Goal: Find specific page/section: Locate item on page

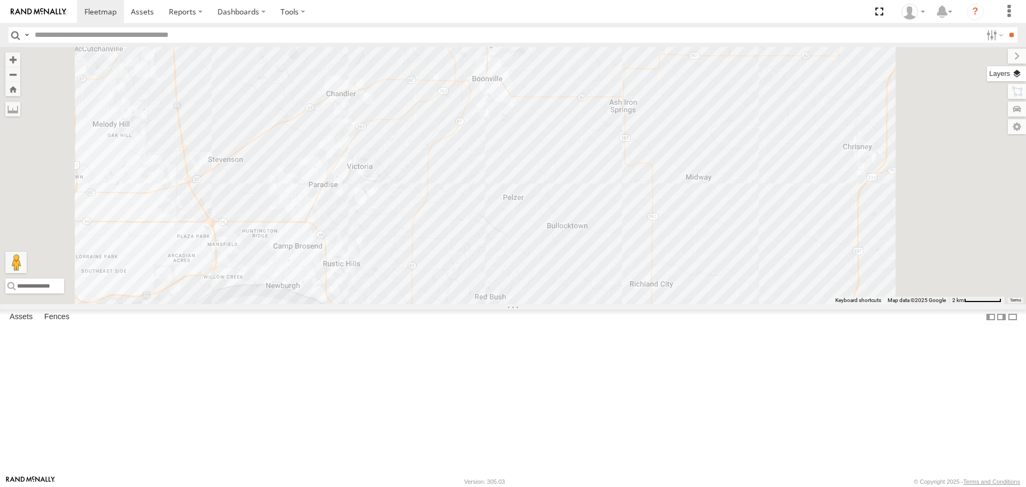
click at [1018, 75] on label at bounding box center [1006, 73] width 39 height 15
click at [0, 0] on span "Basemaps" at bounding box center [0, 0] width 0 height 0
click at [0, 0] on span "Satellite + Roadmap" at bounding box center [0, 0] width 0 height 0
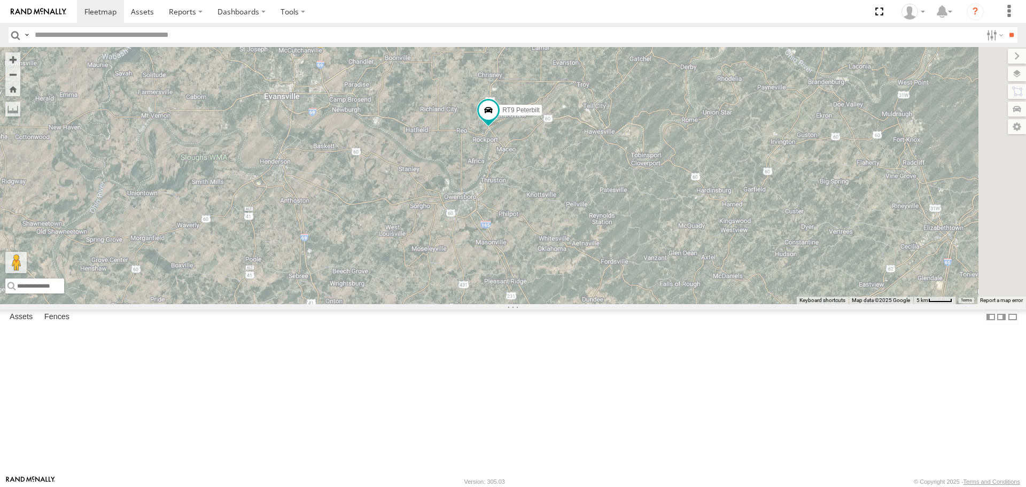
drag, startPoint x: 709, startPoint y: 256, endPoint x: 590, endPoint y: 215, distance: 125.5
click at [590, 215] on div "RT9 Peterbilt 3" at bounding box center [513, 175] width 1026 height 256
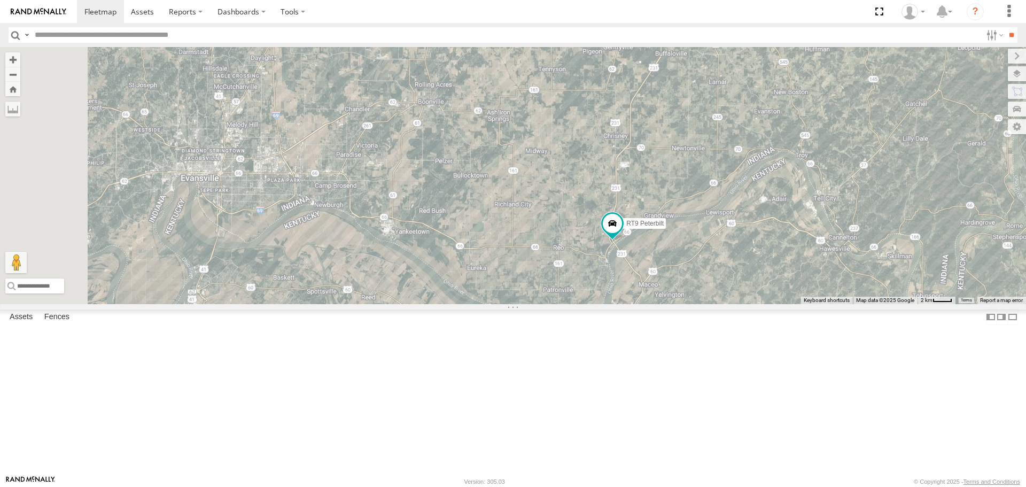
drag, startPoint x: 510, startPoint y: 274, endPoint x: 674, endPoint y: 327, distance: 172.5
click at [674, 303] on div "RT9 Peterbilt" at bounding box center [513, 175] width 1026 height 256
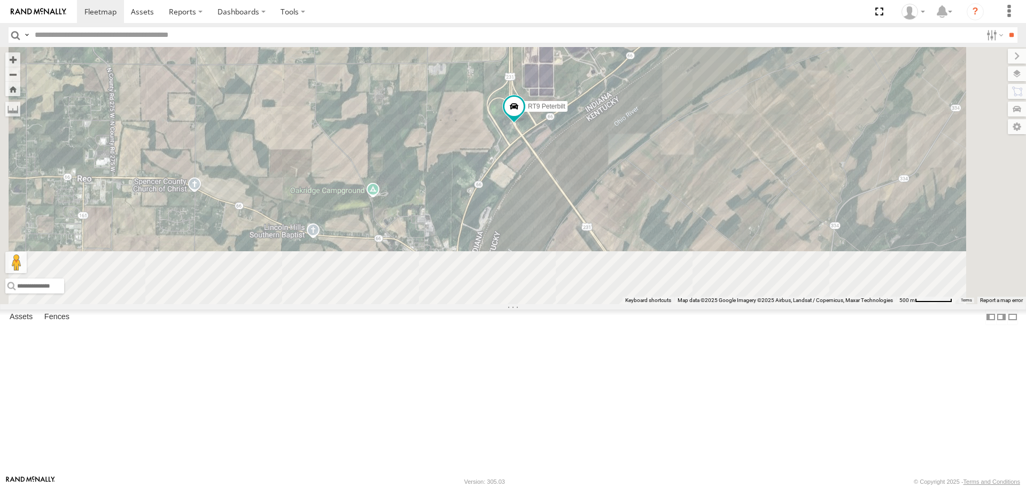
drag, startPoint x: 629, startPoint y: 341, endPoint x: 514, endPoint y: 83, distance: 282.9
click at [516, 84] on div "RT9 Peterbilt" at bounding box center [513, 175] width 1026 height 256
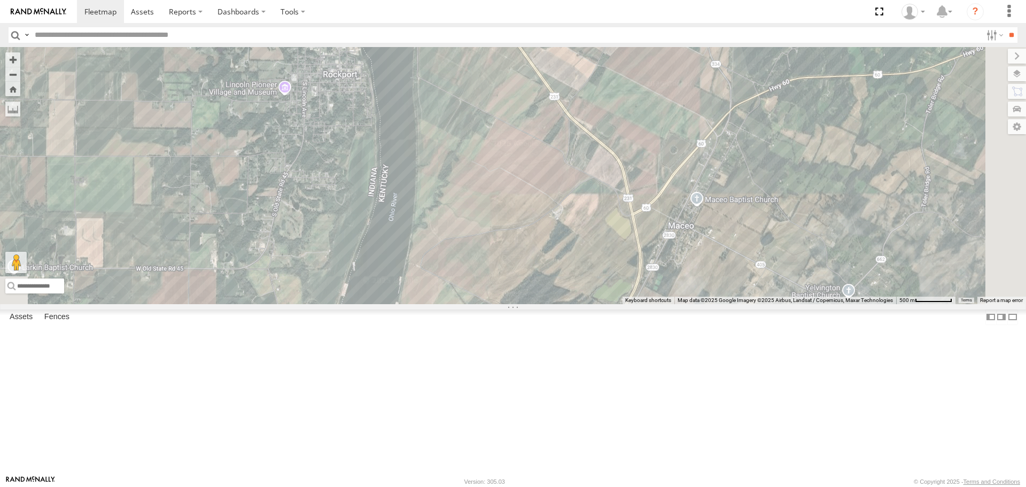
drag, startPoint x: 584, startPoint y: 166, endPoint x: 637, endPoint y: 271, distance: 118.3
click at [637, 271] on div "RT9 Peterbilt" at bounding box center [513, 175] width 1026 height 256
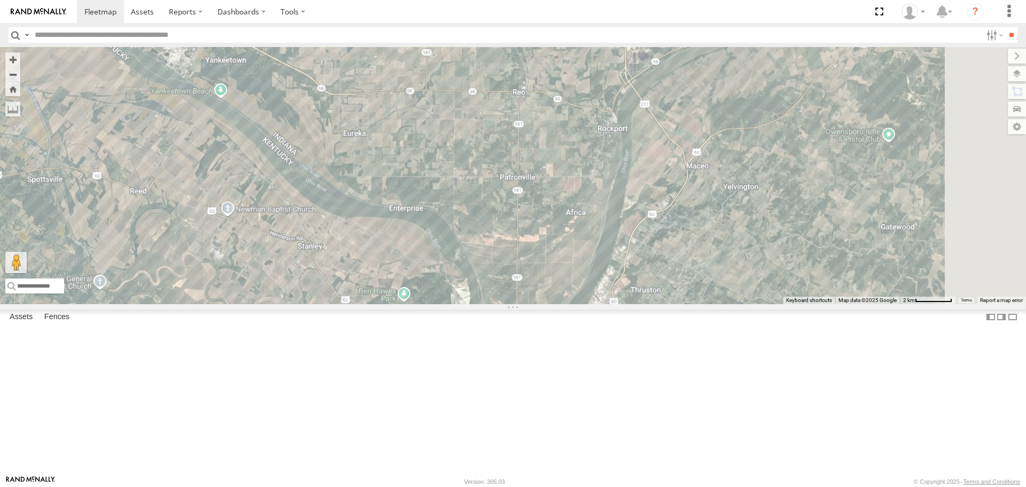
drag, startPoint x: 696, startPoint y: 341, endPoint x: 474, endPoint y: 46, distance: 369.4
click at [474, 46] on body at bounding box center [513, 243] width 1026 height 487
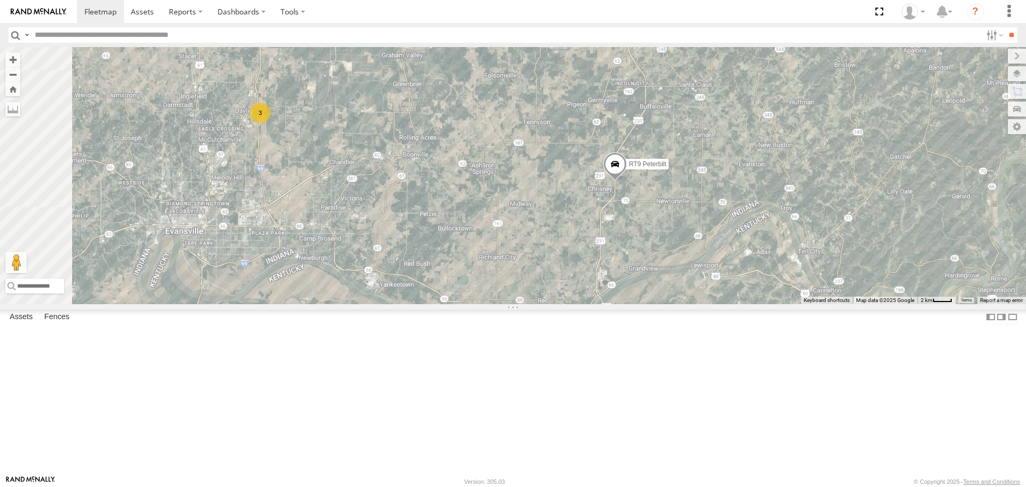
drag, startPoint x: 669, startPoint y: 185, endPoint x: 673, endPoint y: 327, distance: 142.7
click at [673, 303] on div "RT9 Peterbilt 3" at bounding box center [513, 175] width 1026 height 256
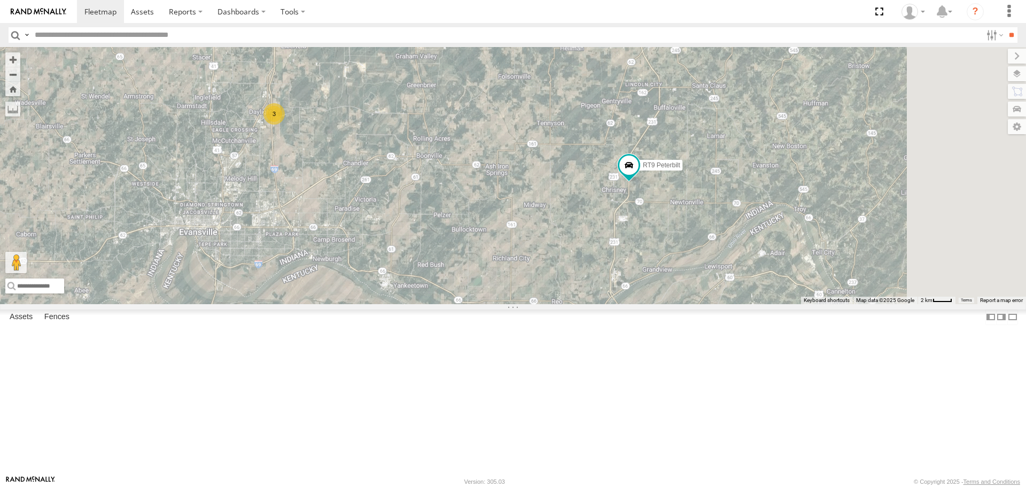
drag, startPoint x: 700, startPoint y: 335, endPoint x: 597, endPoint y: 276, distance: 119.2
click at [597, 276] on div "RT9 Peterbilt 3" at bounding box center [513, 175] width 1026 height 256
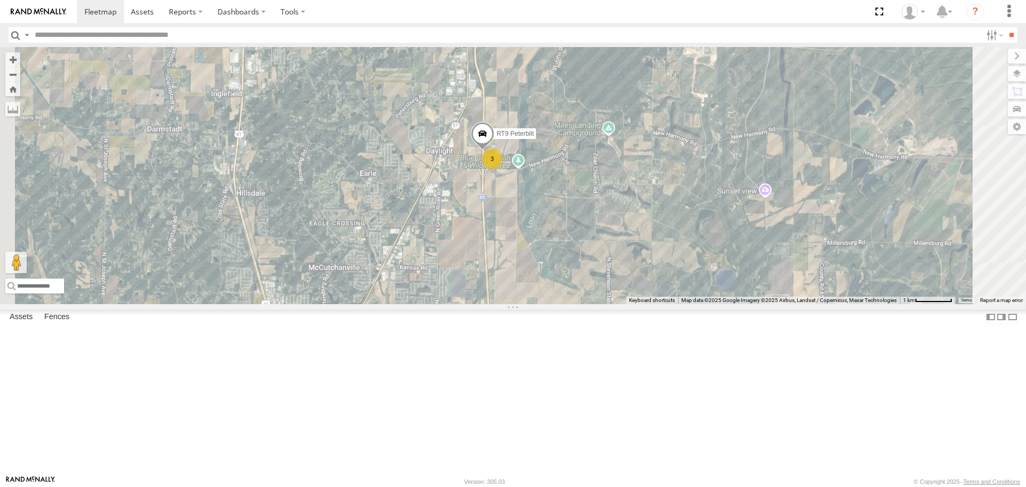
drag, startPoint x: 709, startPoint y: 331, endPoint x: 713, endPoint y: 155, distance: 175.3
click at [713, 155] on div "3 RT9 Peterbilt" at bounding box center [513, 175] width 1026 height 256
